Goal: Task Accomplishment & Management: Use online tool/utility

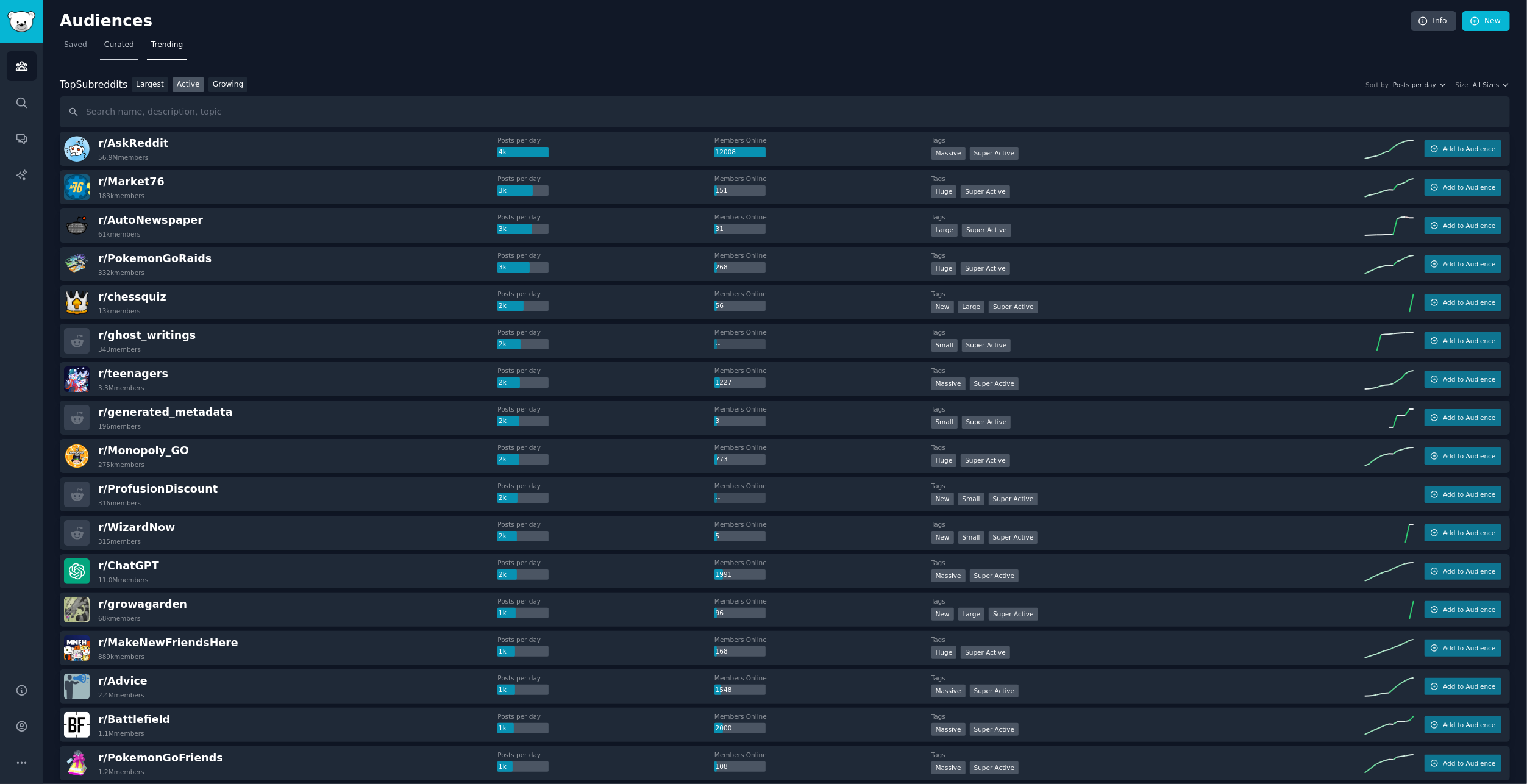
click at [104, 41] on span "Curated" at bounding box center [119, 45] width 30 height 11
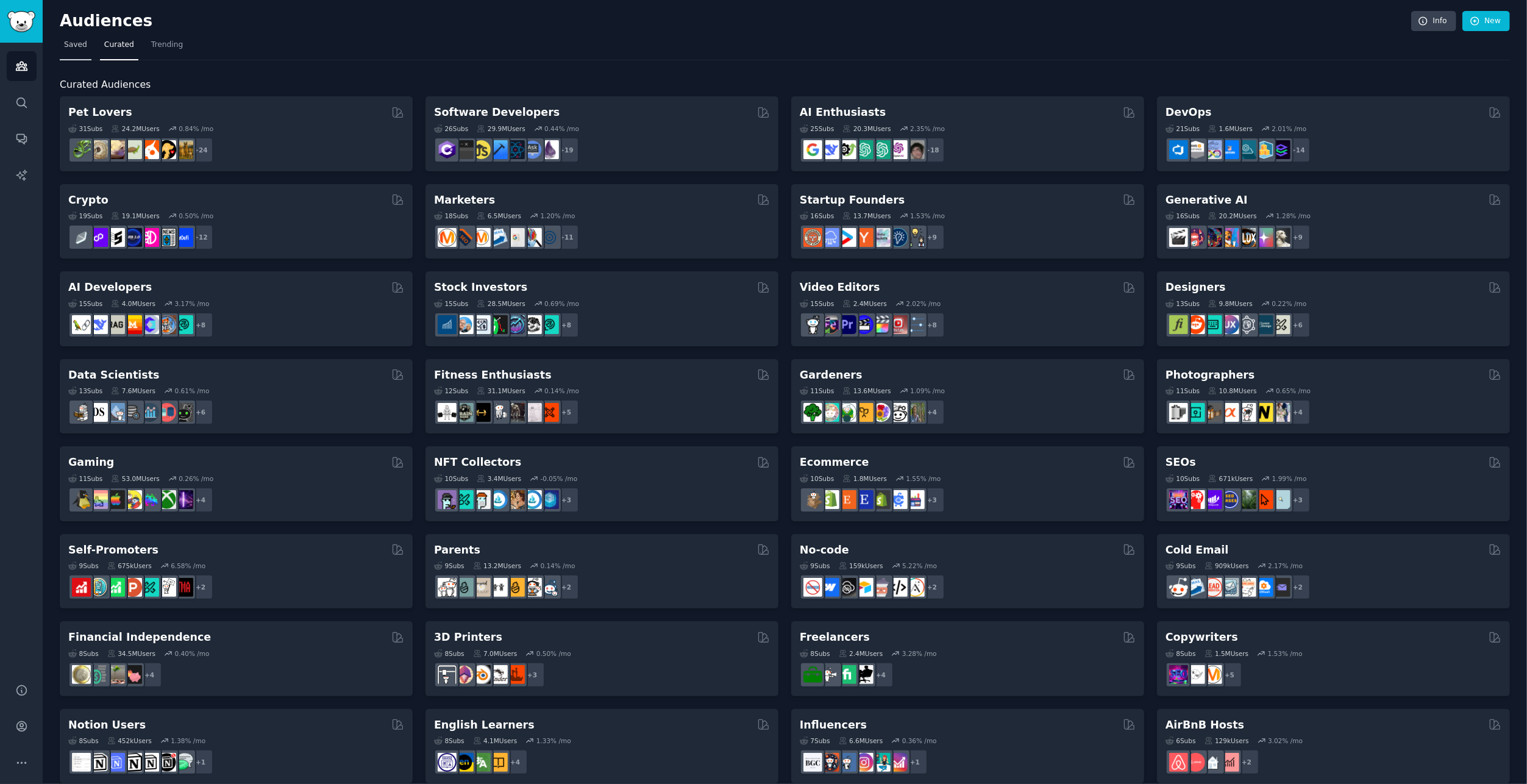
click at [78, 50] on link "Saved" at bounding box center [76, 48] width 32 height 25
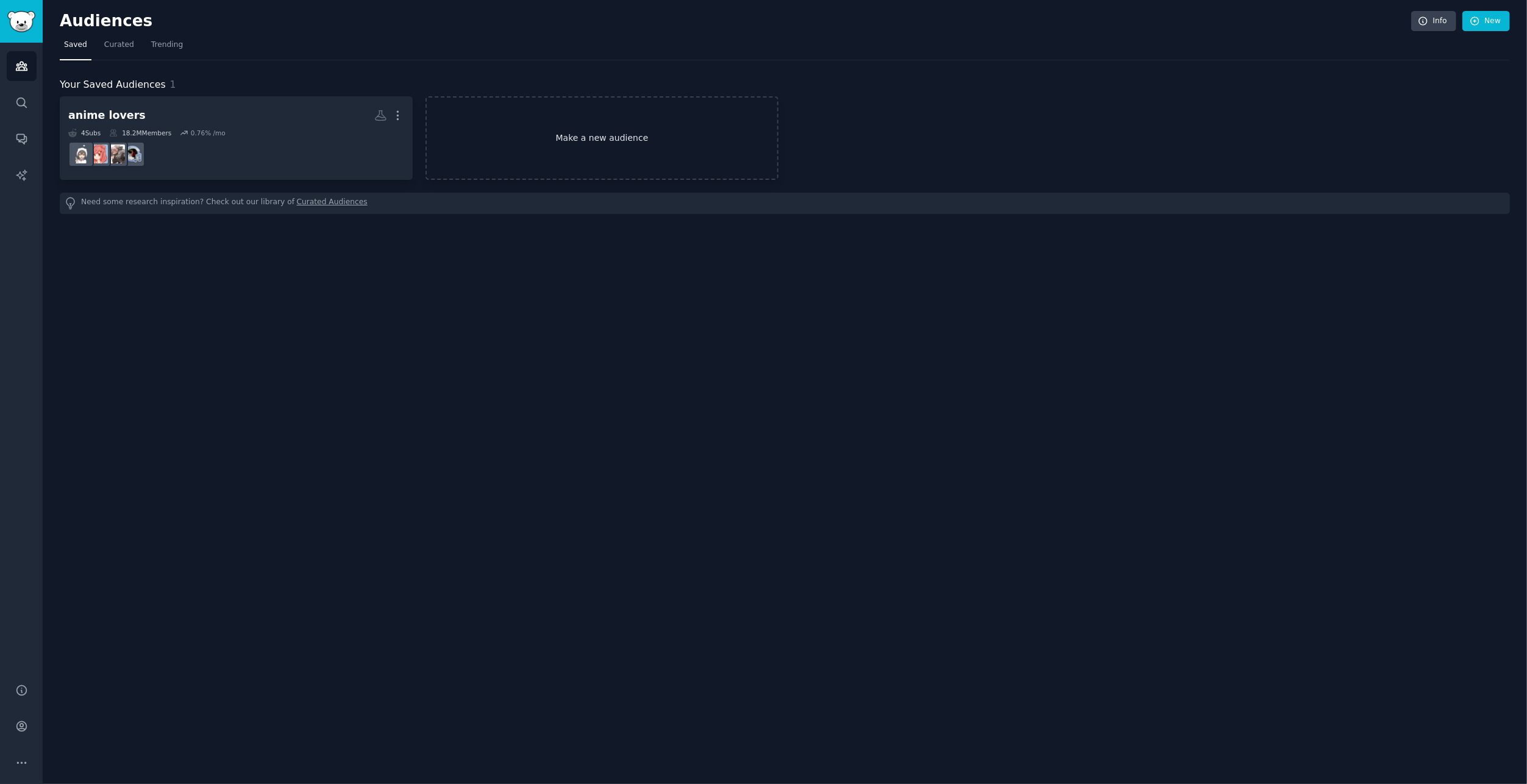
click at [593, 133] on link "Make a new audience" at bounding box center [602, 138] width 353 height 84
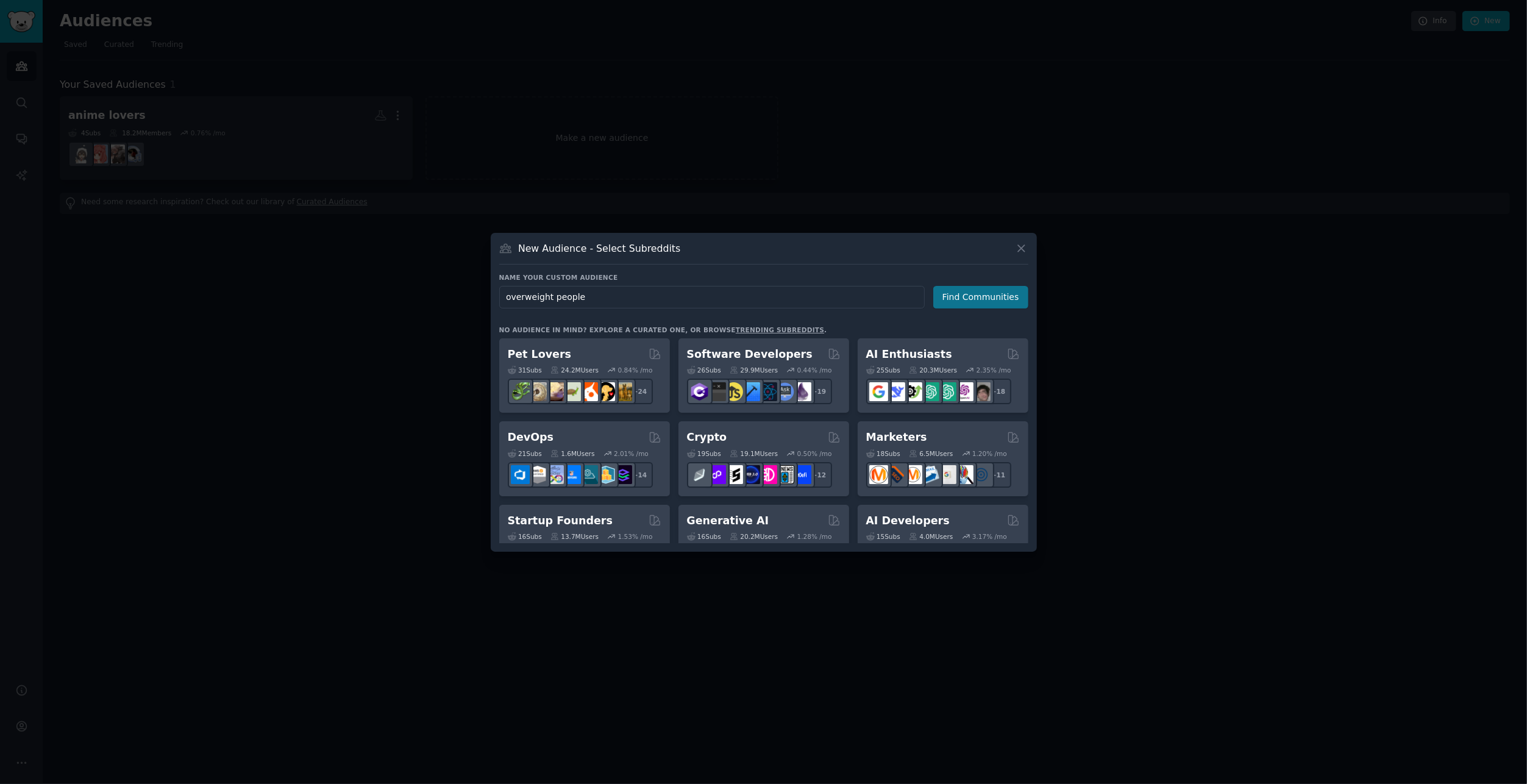
type input "overweight people"
click at [976, 293] on button "Find Communities" at bounding box center [980, 297] width 95 height 23
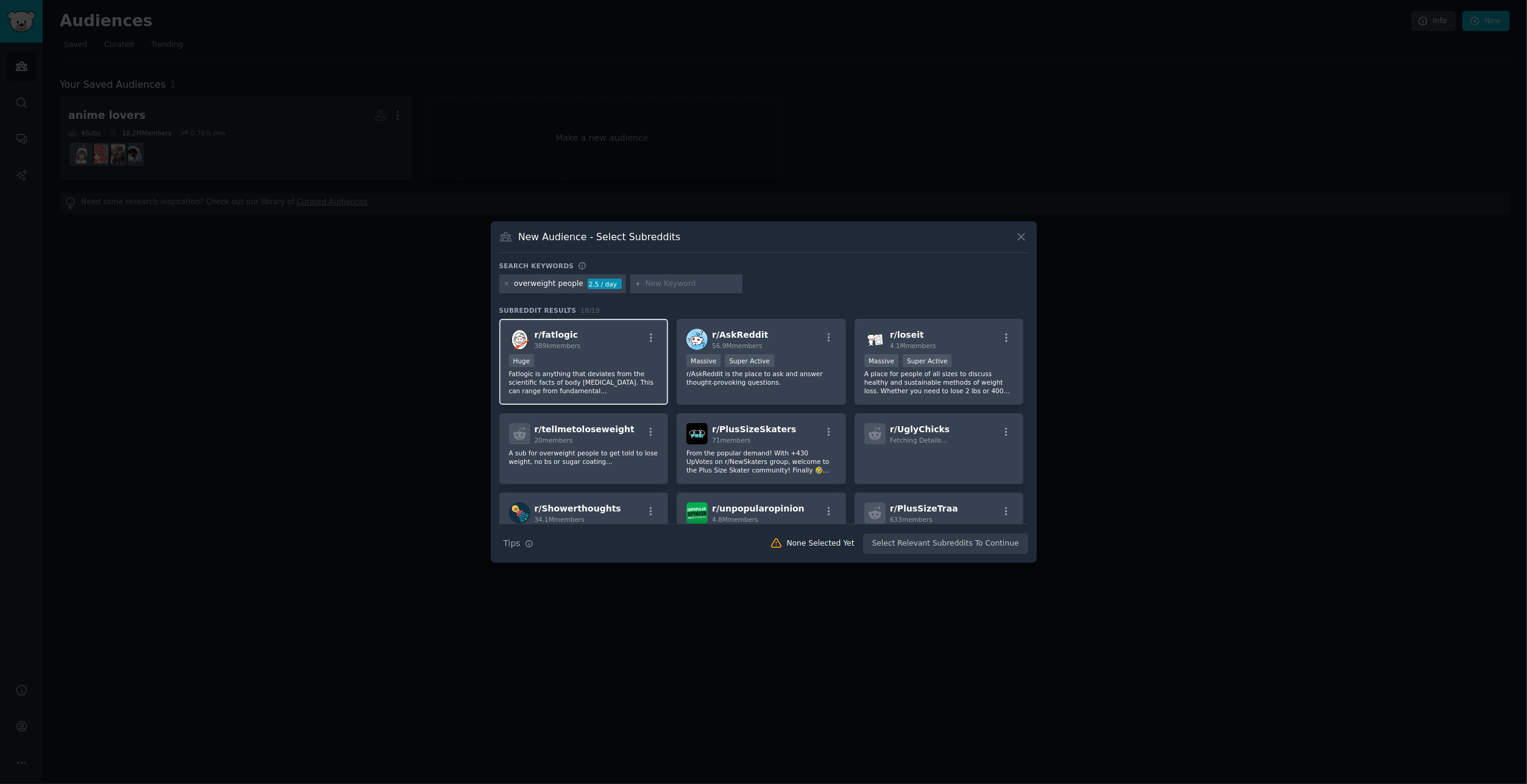
click at [630, 387] on p "Fatlogic is anything that deviates from the scientific facts of body [MEDICAL_D…" at bounding box center [584, 382] width 150 height 26
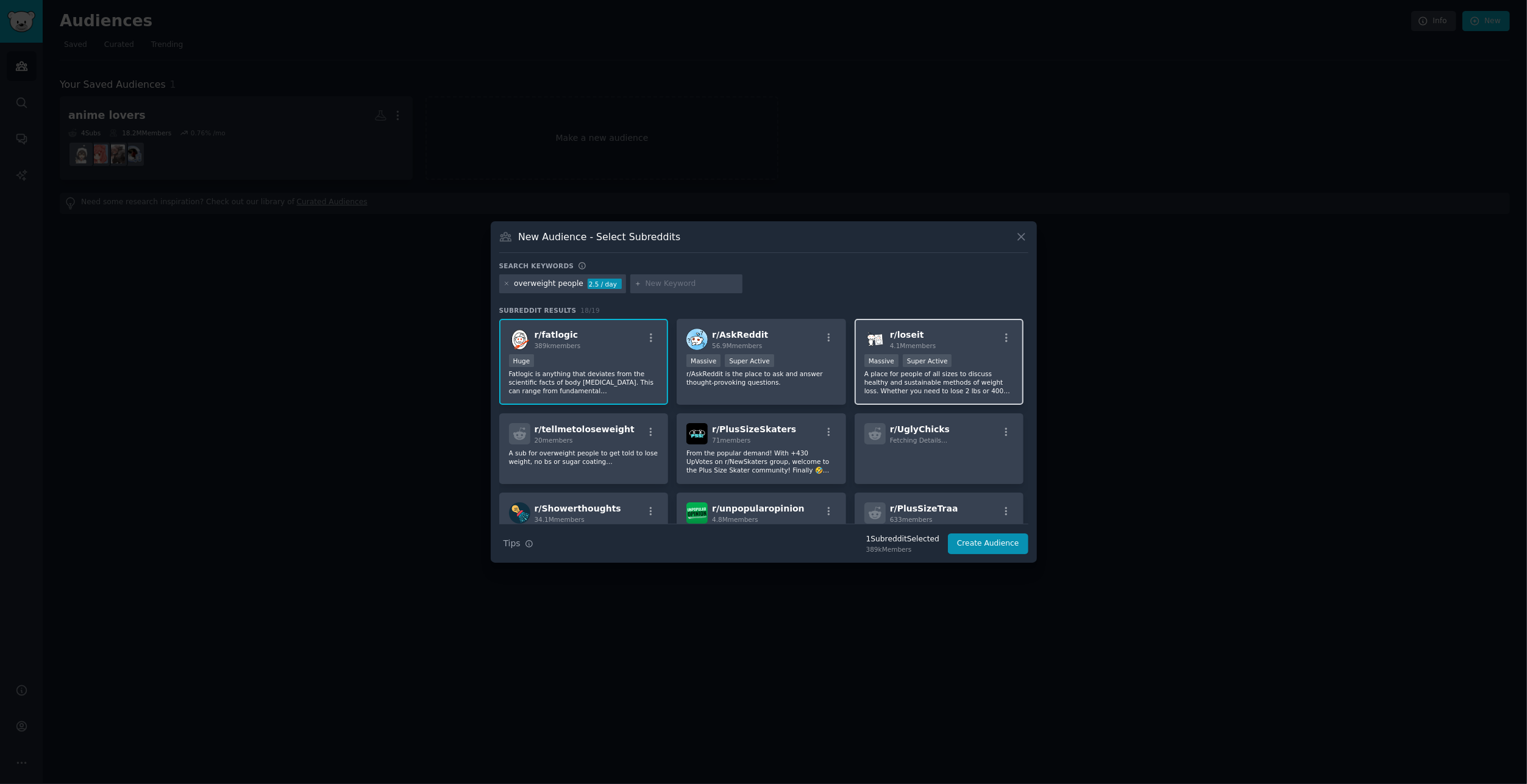
click at [919, 379] on p "A place for people of all sizes to discuss healthy and sustainable methods of w…" at bounding box center [939, 382] width 150 height 26
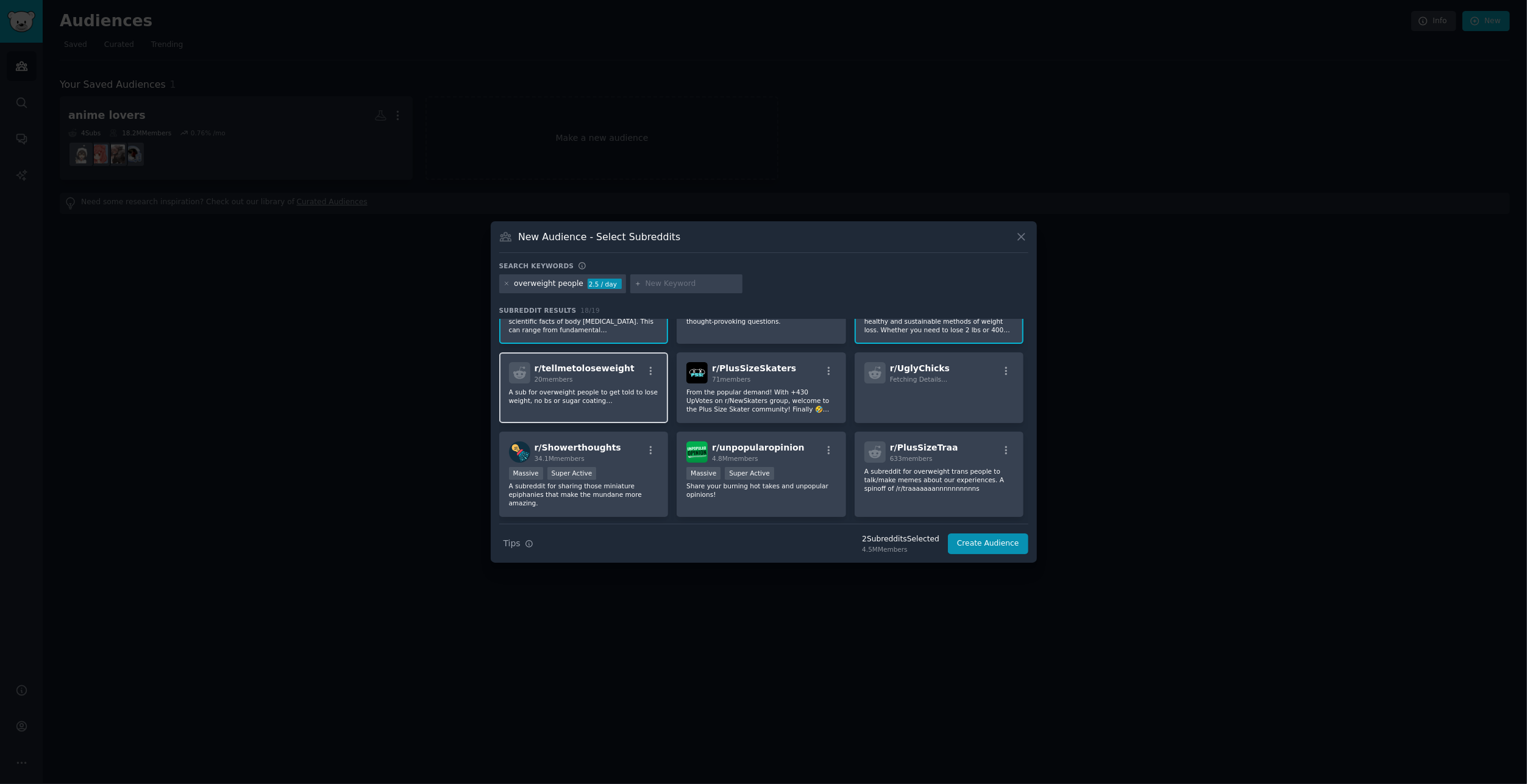
click at [604, 389] on p "A sub for overweight people to get told to lose weight, no bs or sugar coating…" at bounding box center [584, 396] width 150 height 17
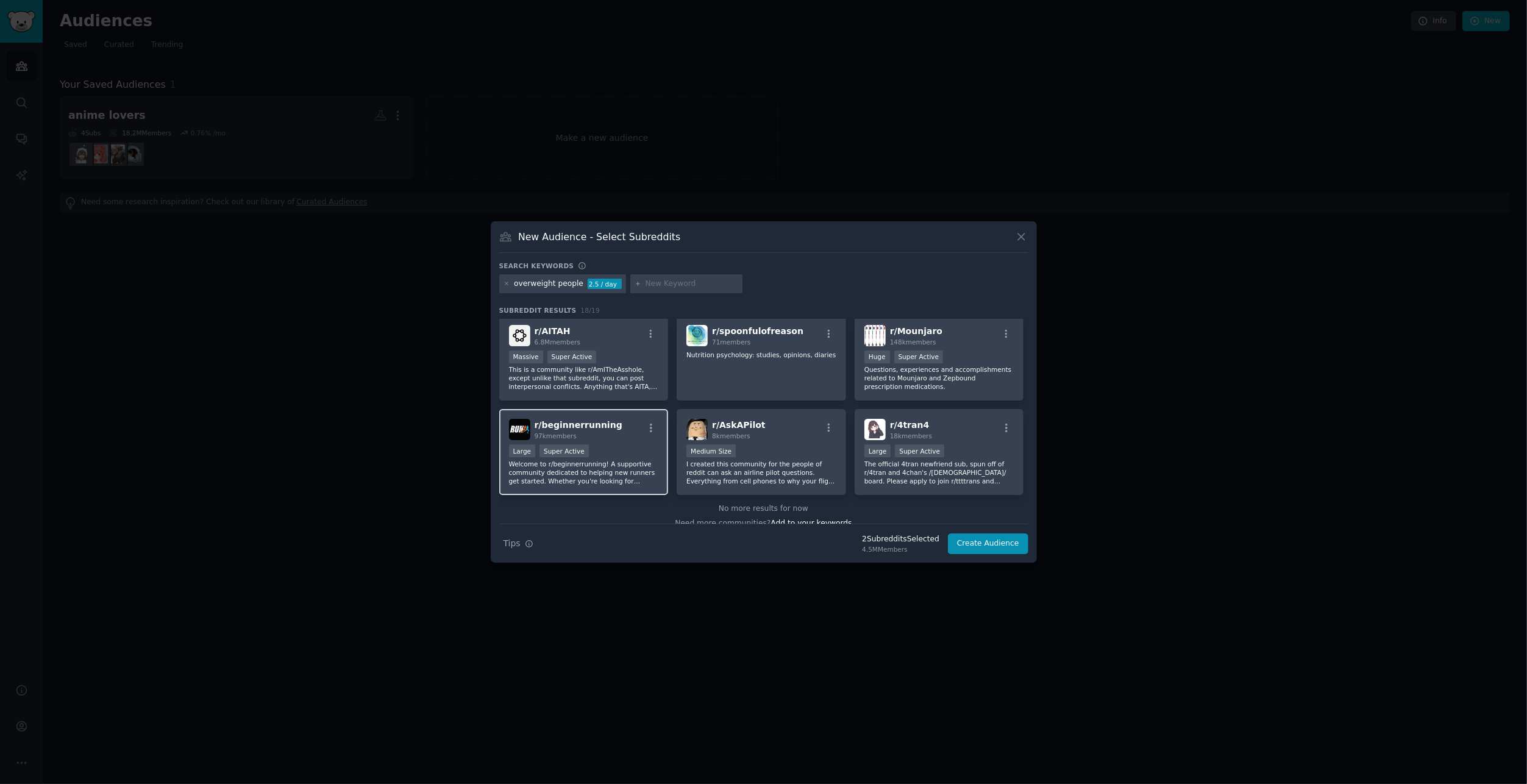
scroll to position [379, 0]
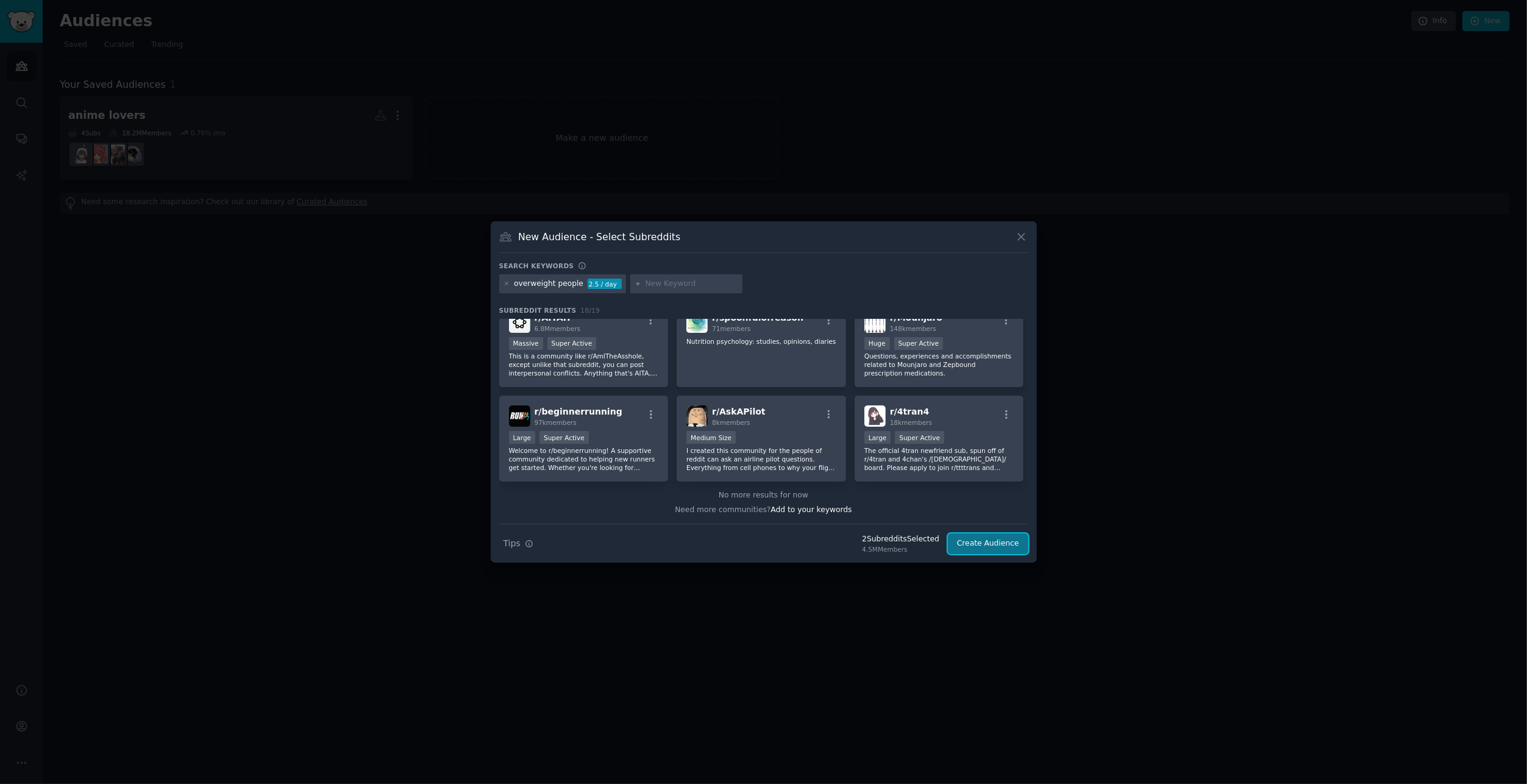
click at [991, 541] on button "Create Audience" at bounding box center [988, 543] width 80 height 21
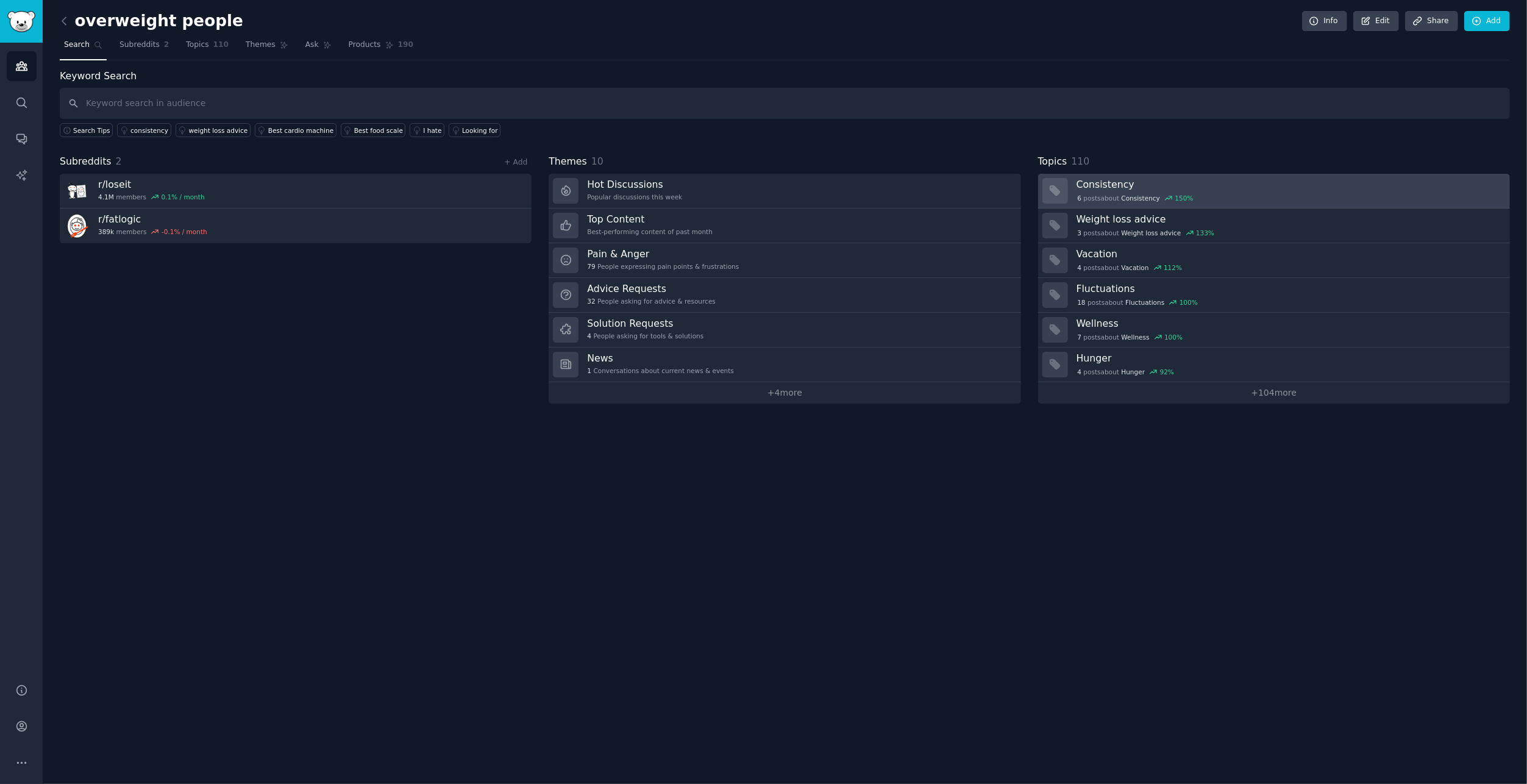
click at [1146, 191] on div "6 post s about Consistency 150 %" at bounding box center [1288, 197] width 425 height 13
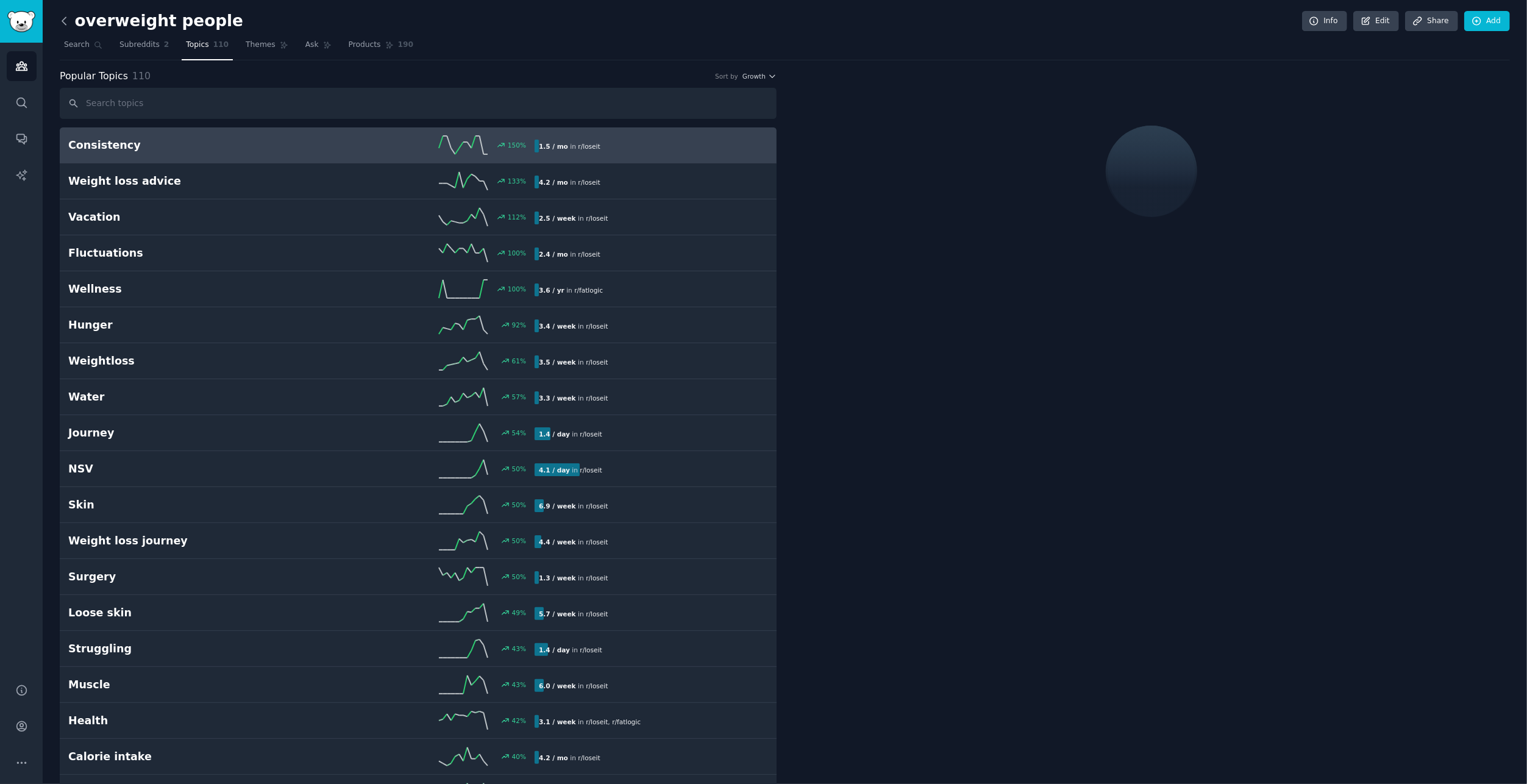
click at [64, 18] on icon at bounding box center [64, 21] width 4 height 7
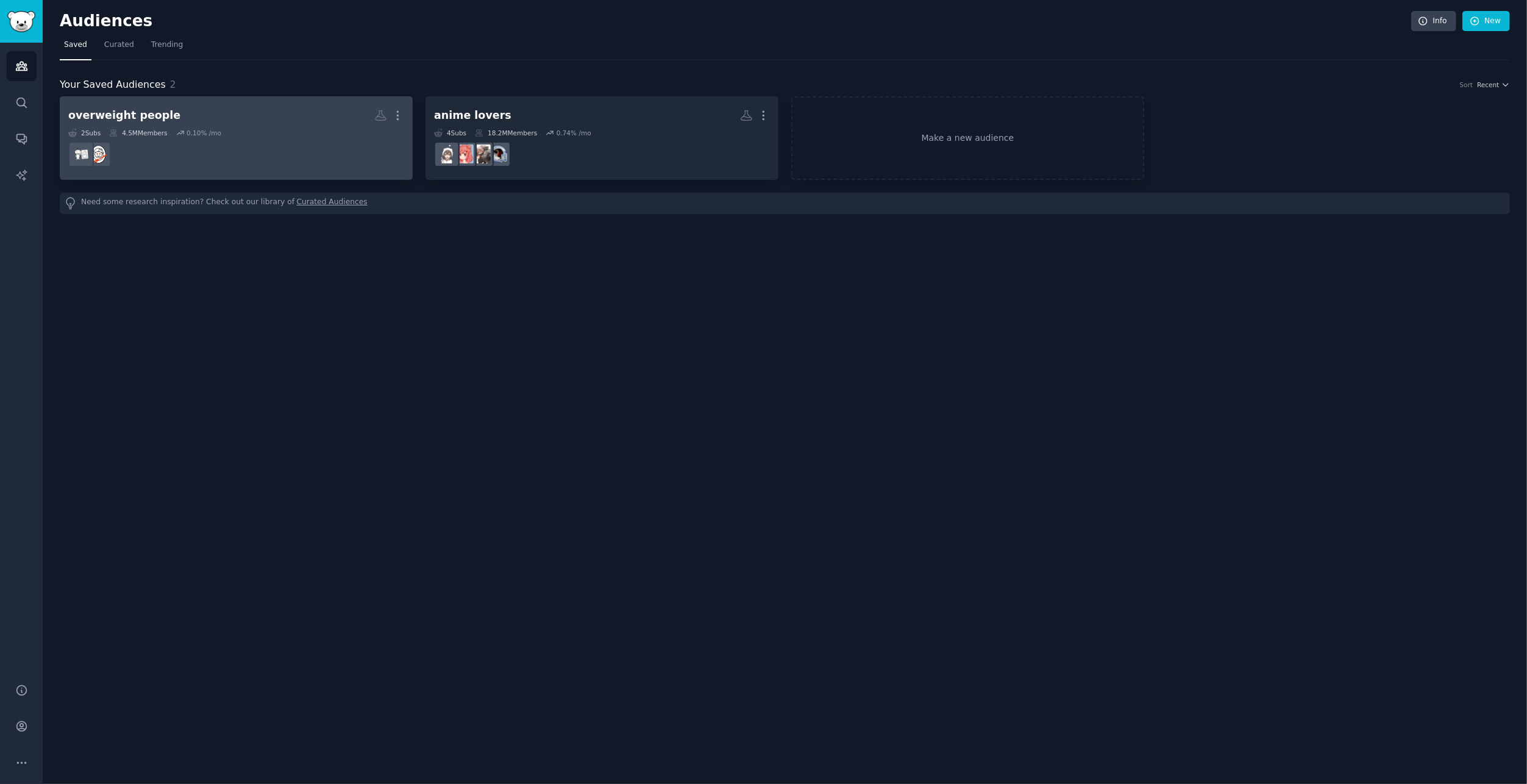
click at [306, 155] on dd at bounding box center [236, 154] width 336 height 34
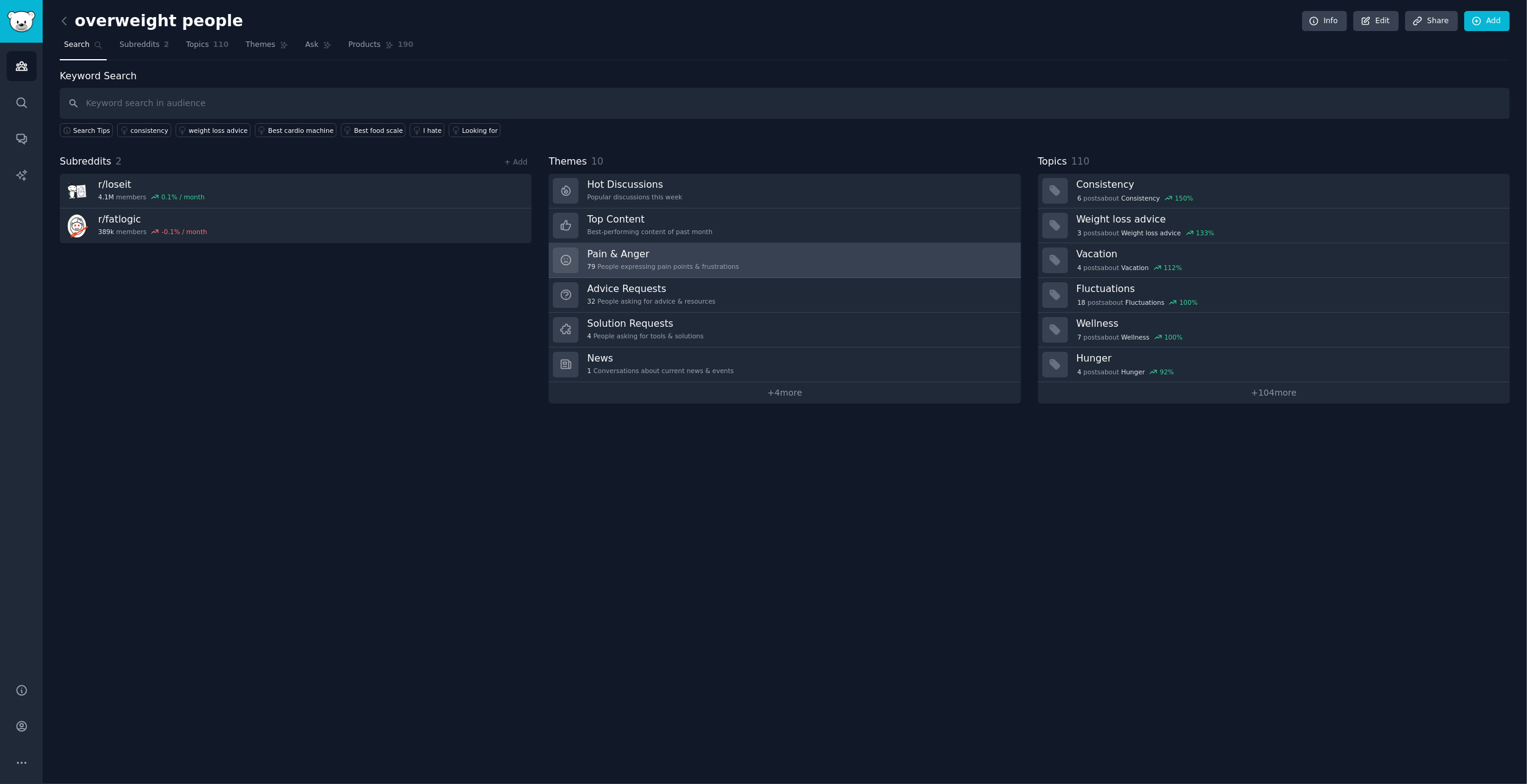
click at [703, 258] on div "Pain & Anger 79 People expressing pain points & frustrations" at bounding box center [663, 260] width 152 height 26
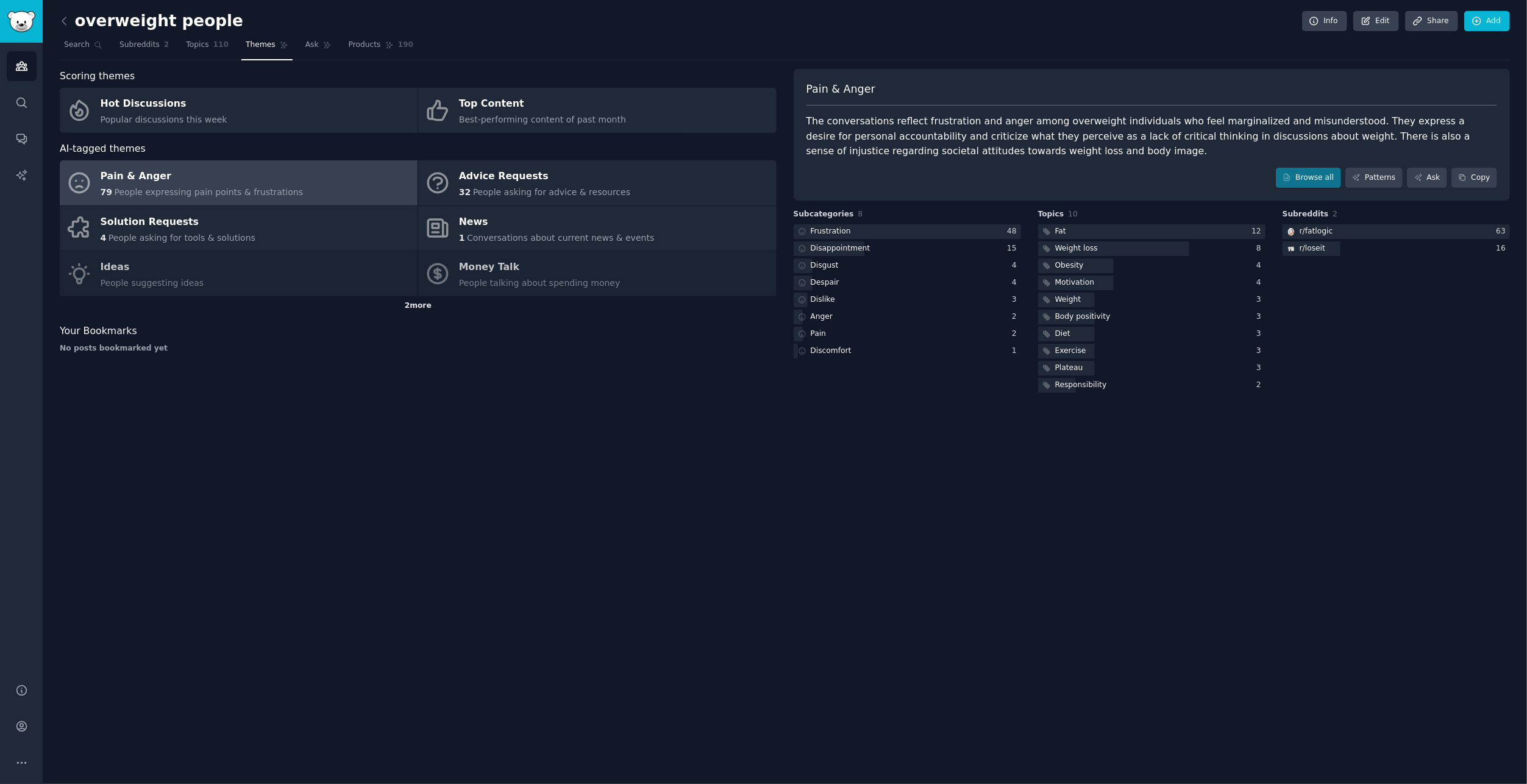
click at [417, 306] on div "2 more" at bounding box center [418, 306] width 717 height 19
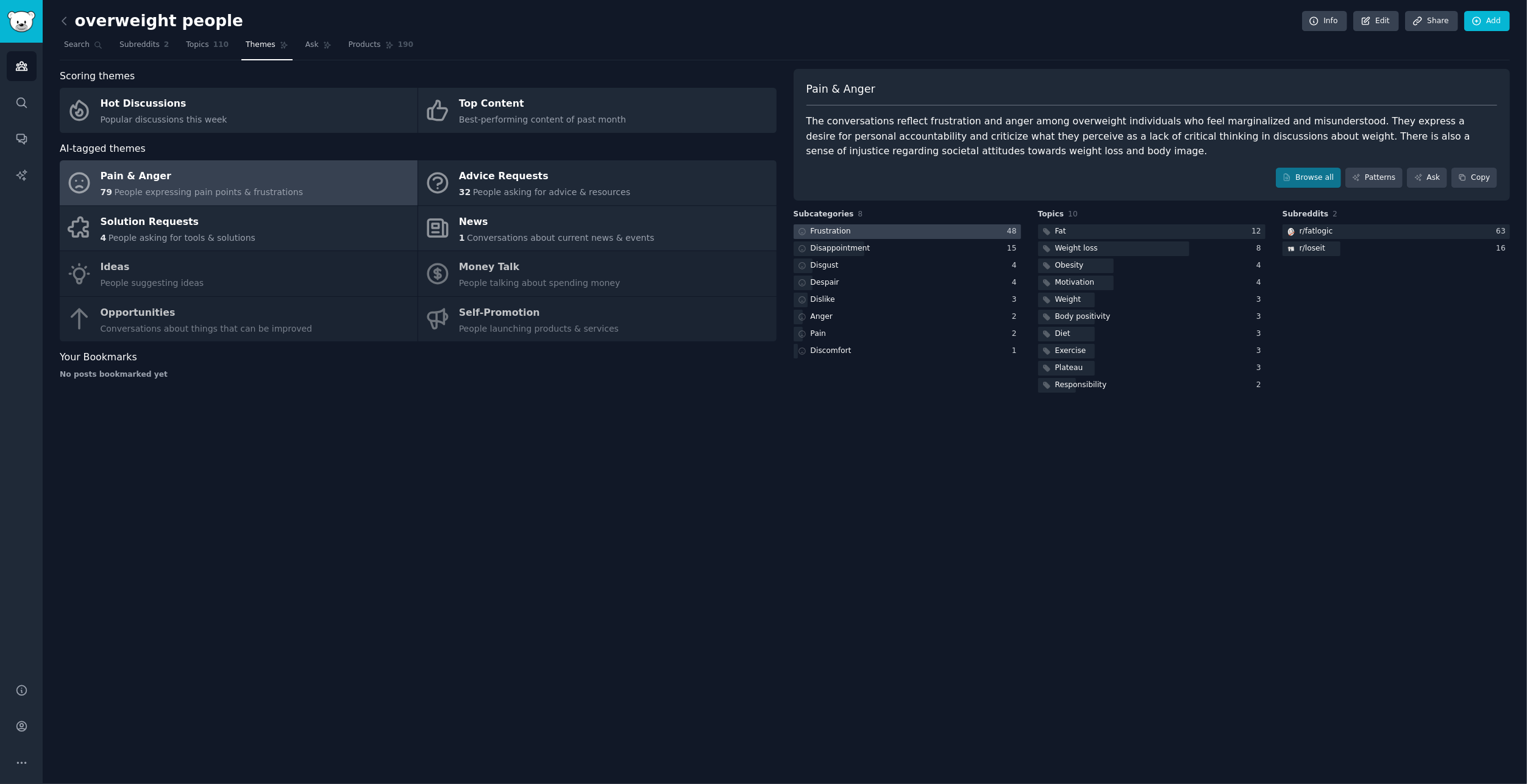
click at [883, 231] on div at bounding box center [907, 231] width 227 height 15
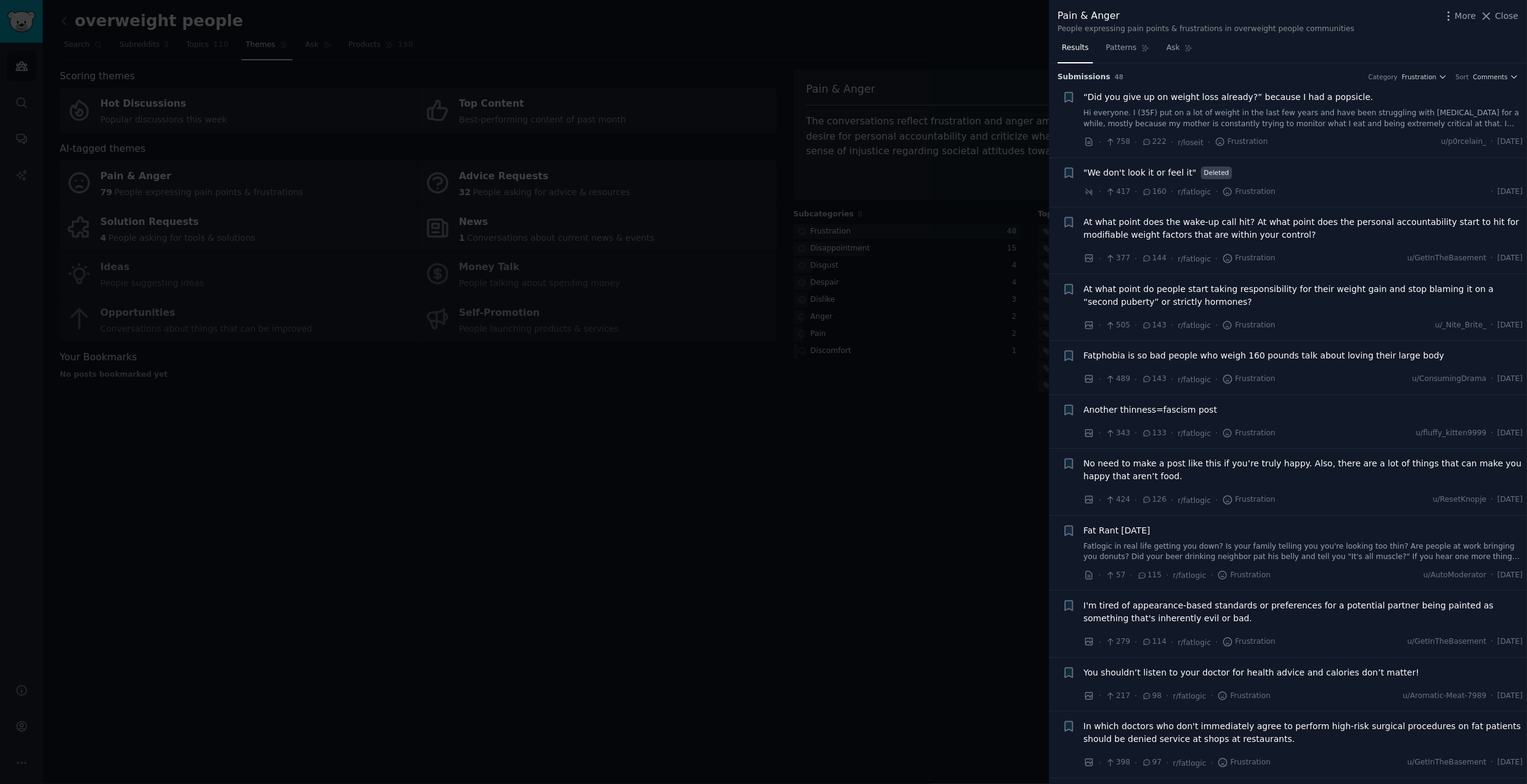
click at [1338, 217] on span "At what point does the wake-up call hit? At what point does the personal accoun…" at bounding box center [1303, 229] width 439 height 26
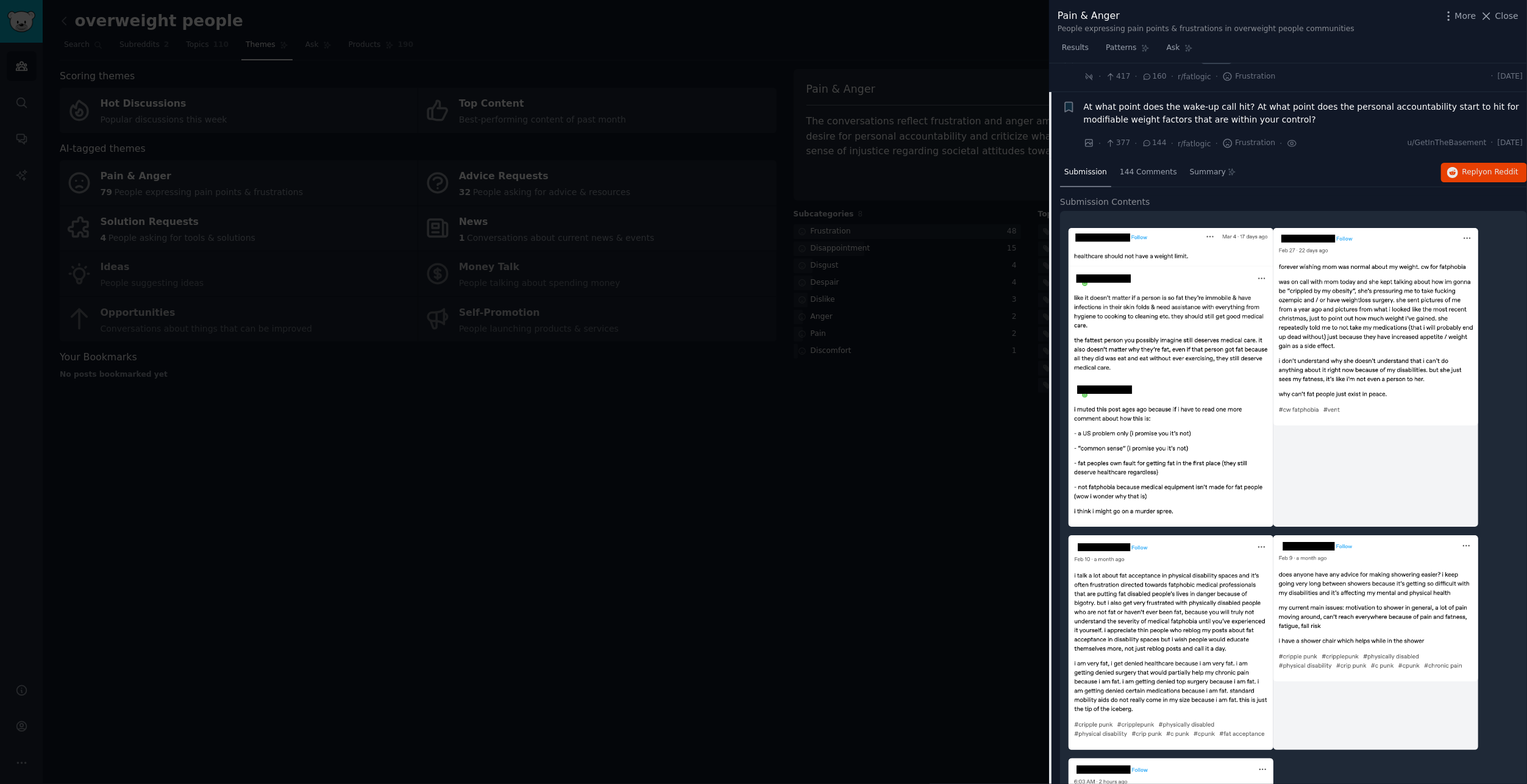
scroll to position [144, 0]
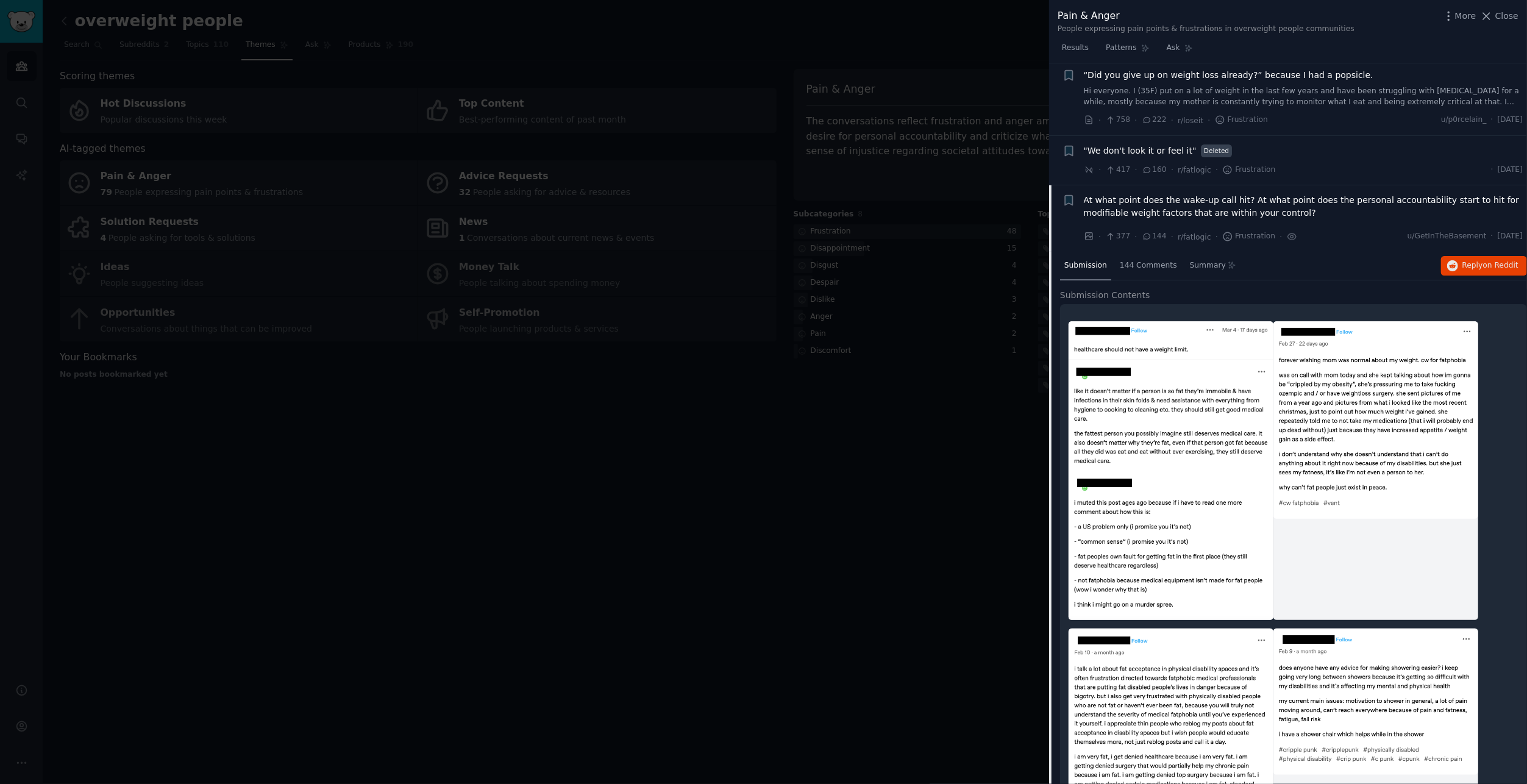
click at [1329, 202] on span "At what point does the wake-up call hit? At what point does the personal accoun…" at bounding box center [1303, 206] width 439 height 26
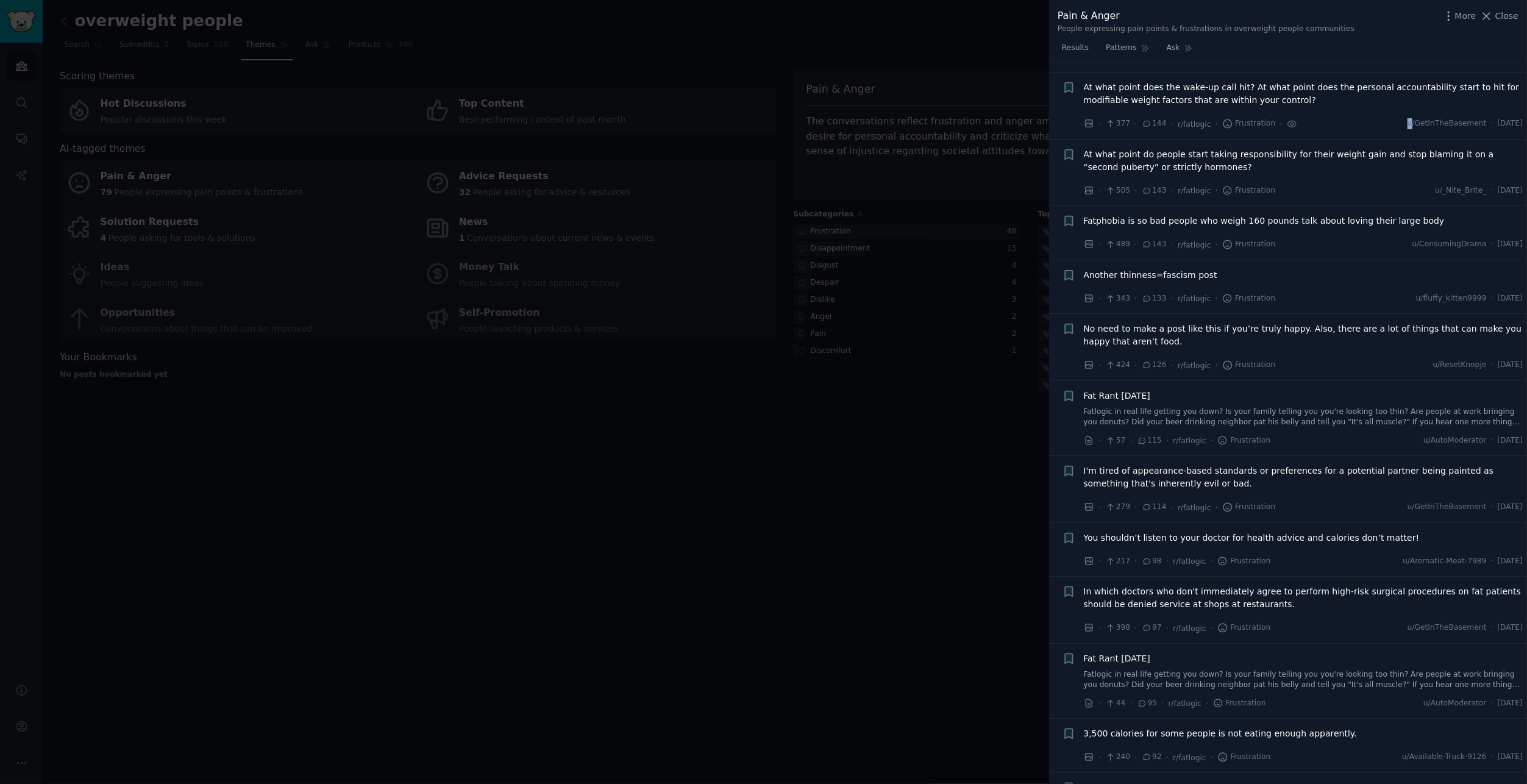
scroll to position [144, 0]
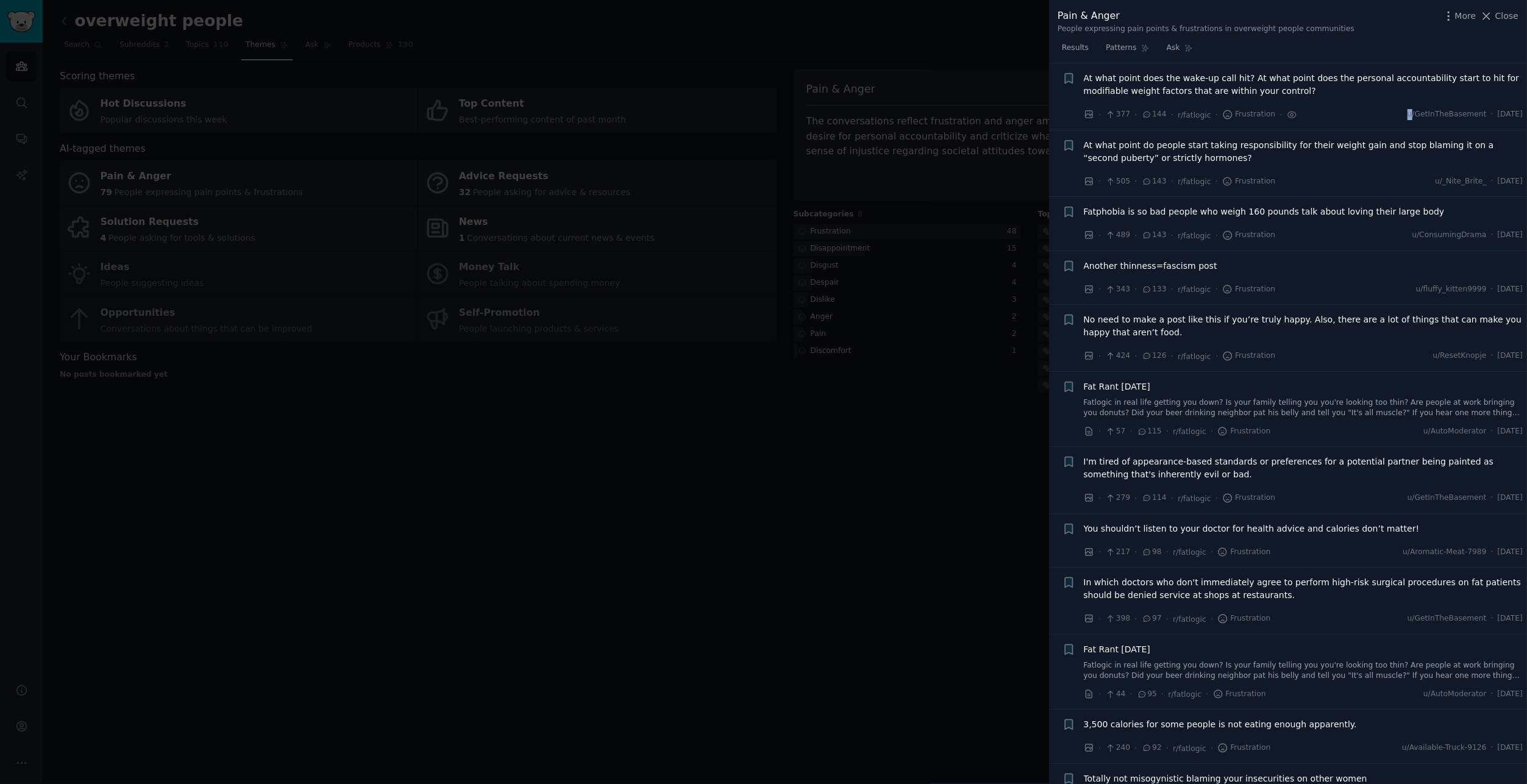
drag, startPoint x: 1329, startPoint y: 202, endPoint x: 1263, endPoint y: 86, distance: 133.5
click at [1263, 86] on span "At what point does the wake-up call hit? At what point does the personal accoun…" at bounding box center [1303, 85] width 439 height 26
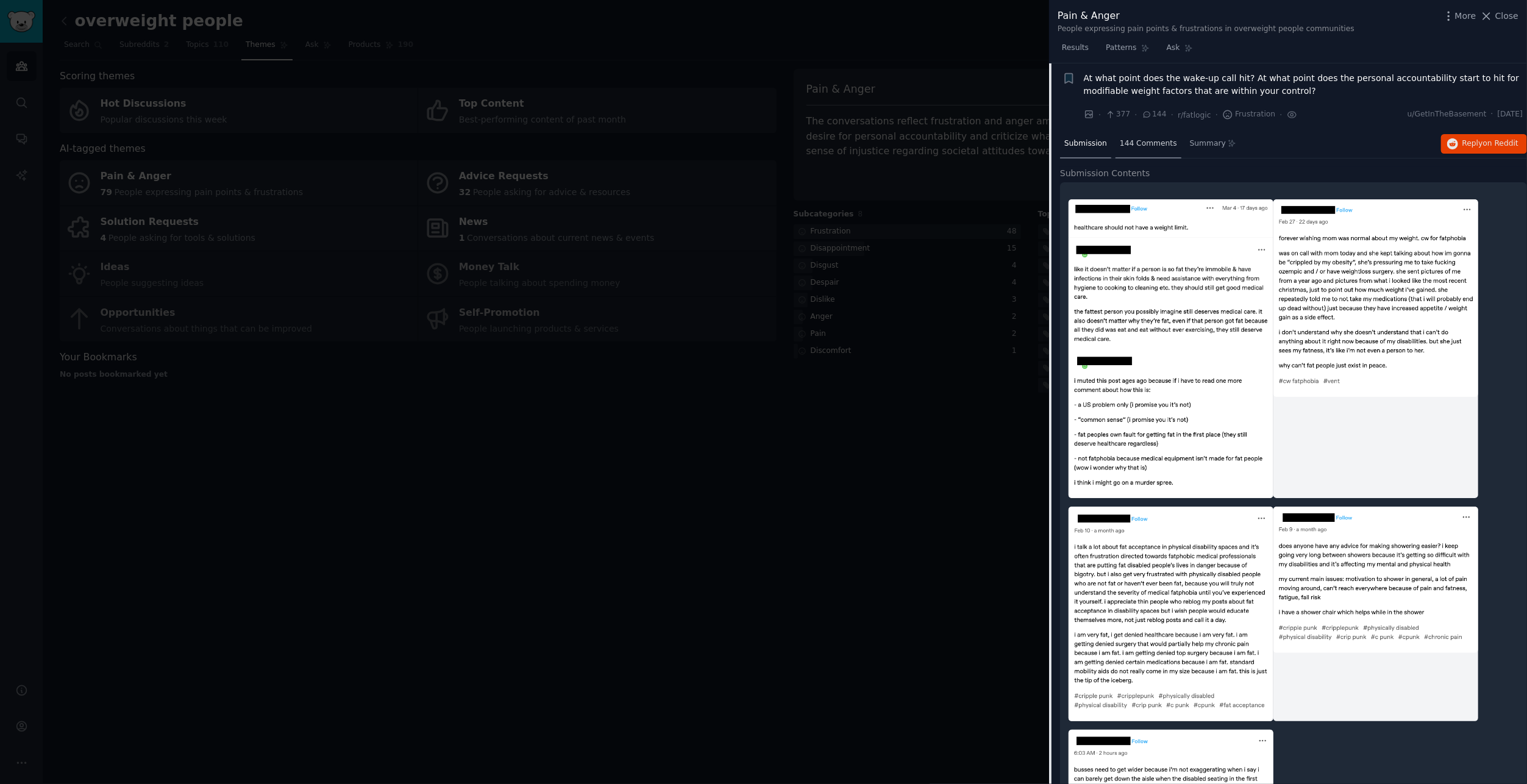
click at [1149, 142] on span "144 Comments" at bounding box center [1149, 144] width 57 height 11
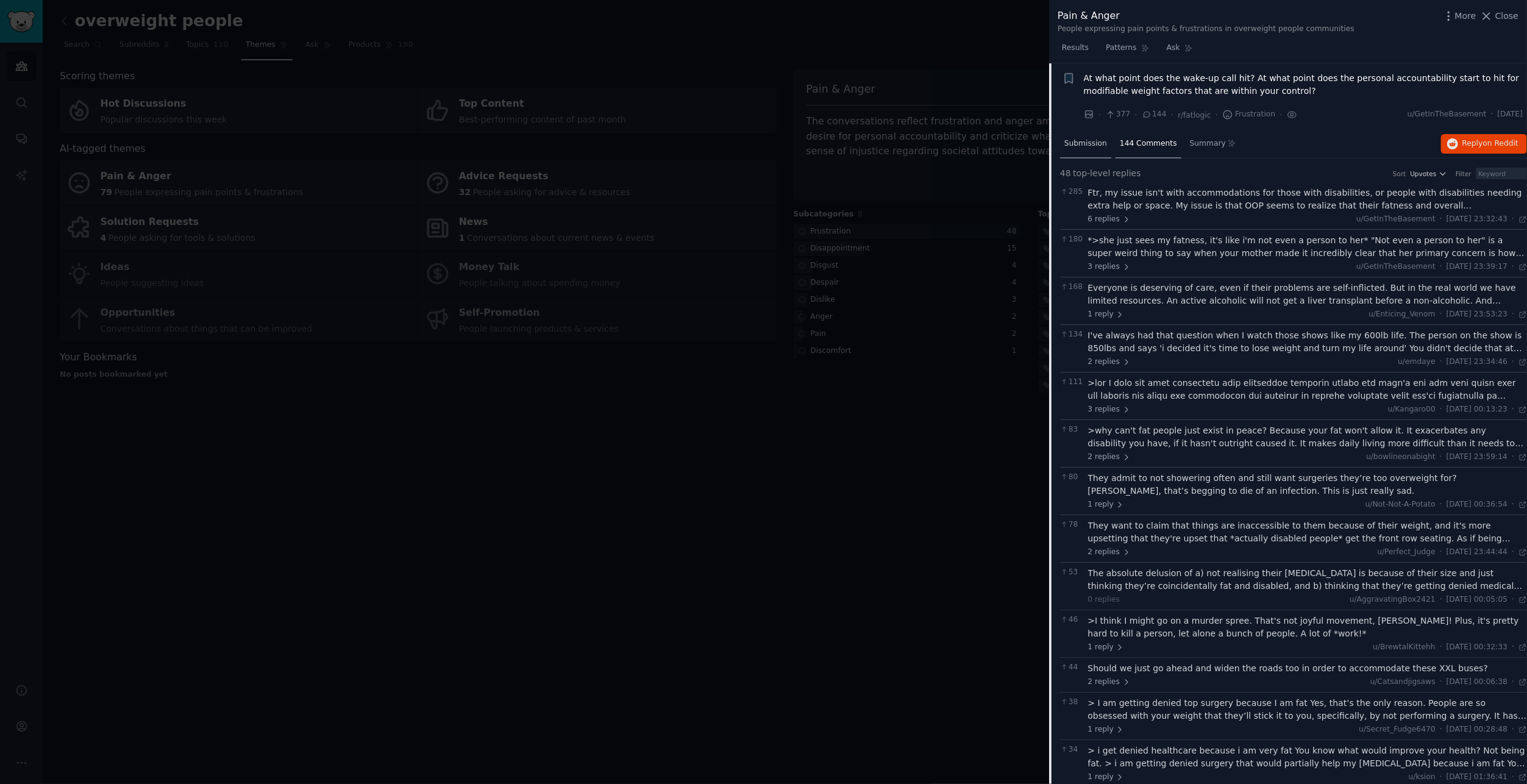
click at [1083, 141] on span "Submission" at bounding box center [1086, 144] width 42 height 11
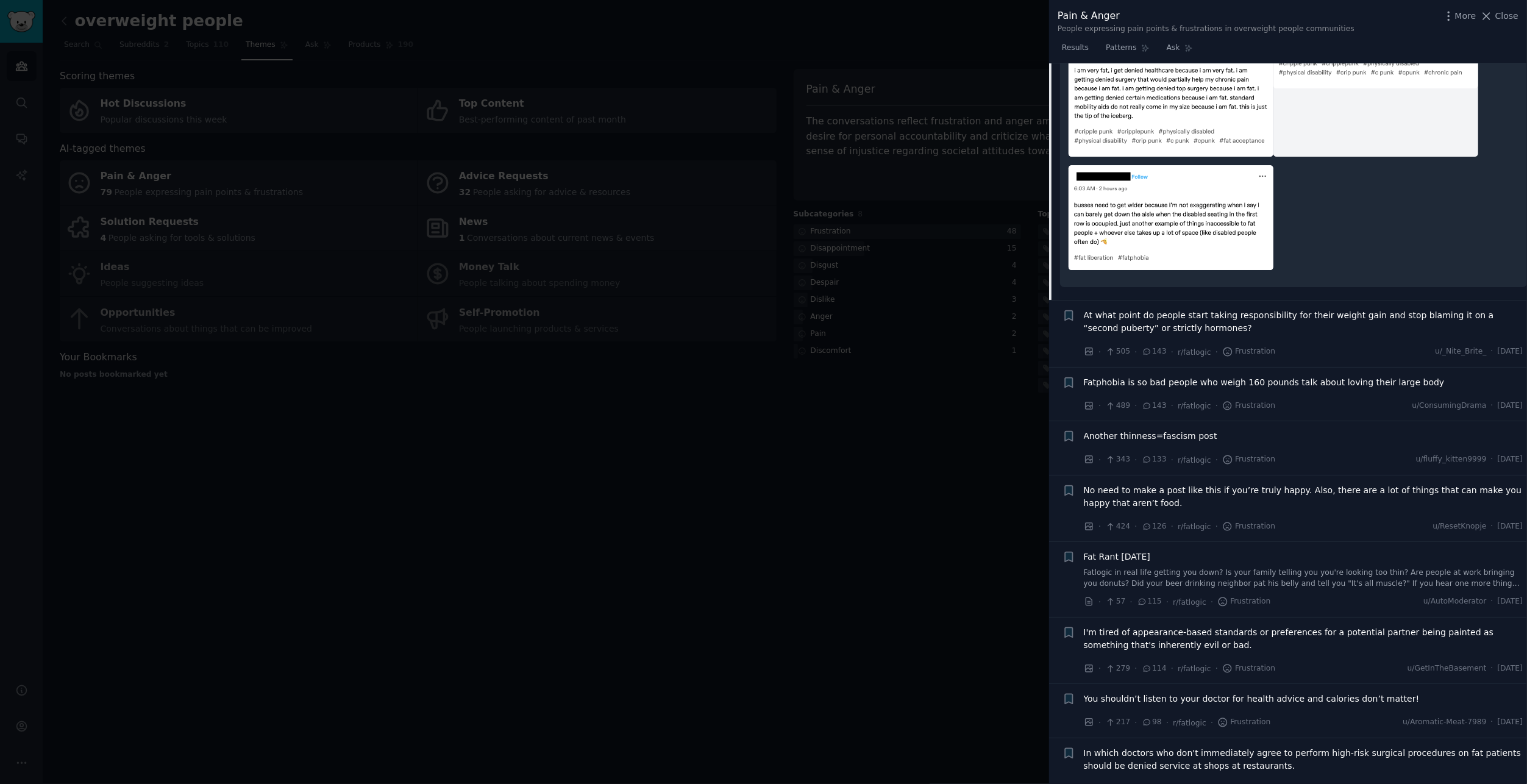
scroll to position [936, 0]
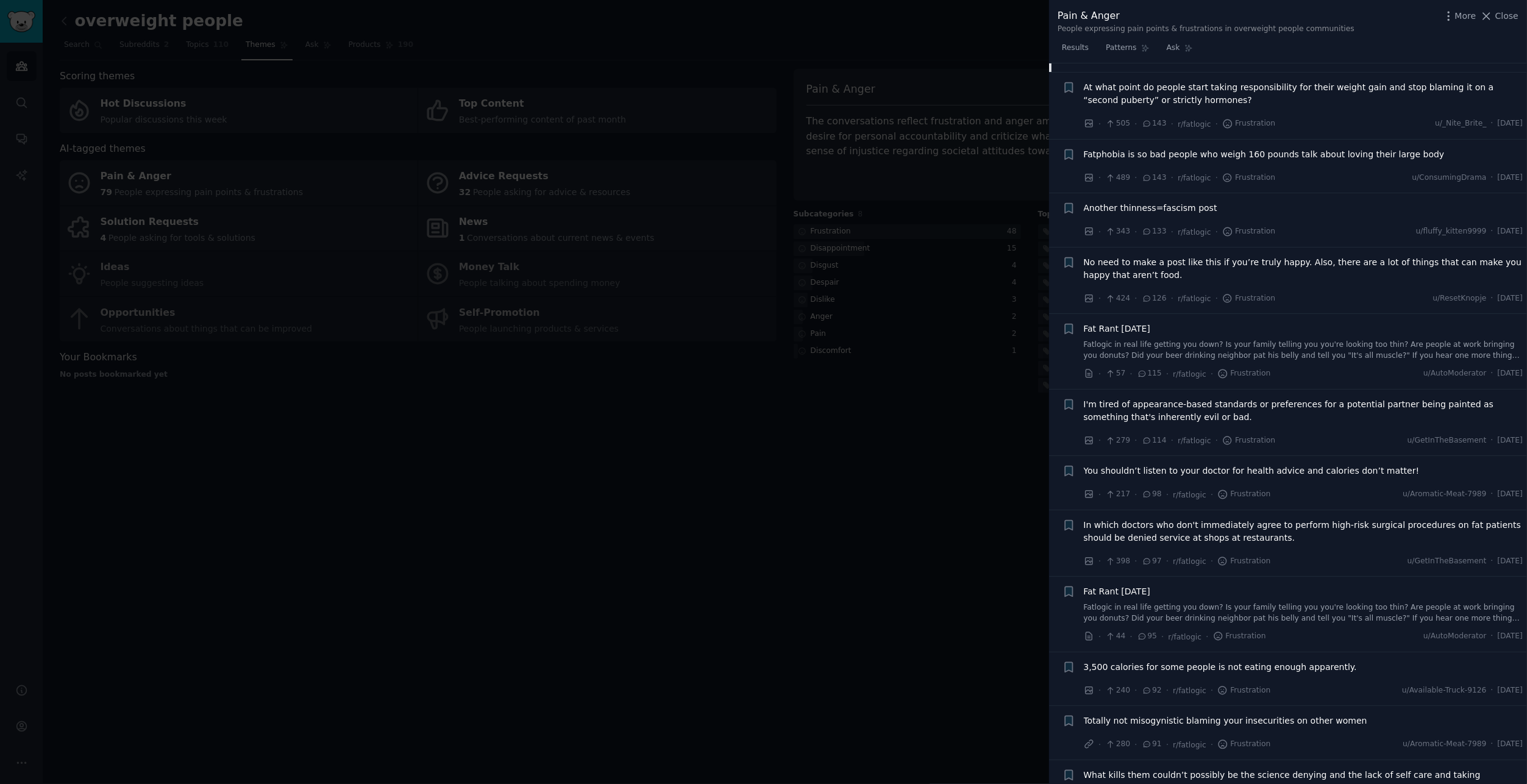
click at [670, 573] on div at bounding box center [764, 392] width 1527 height 784
